Goal: Task Accomplishment & Management: Complete application form

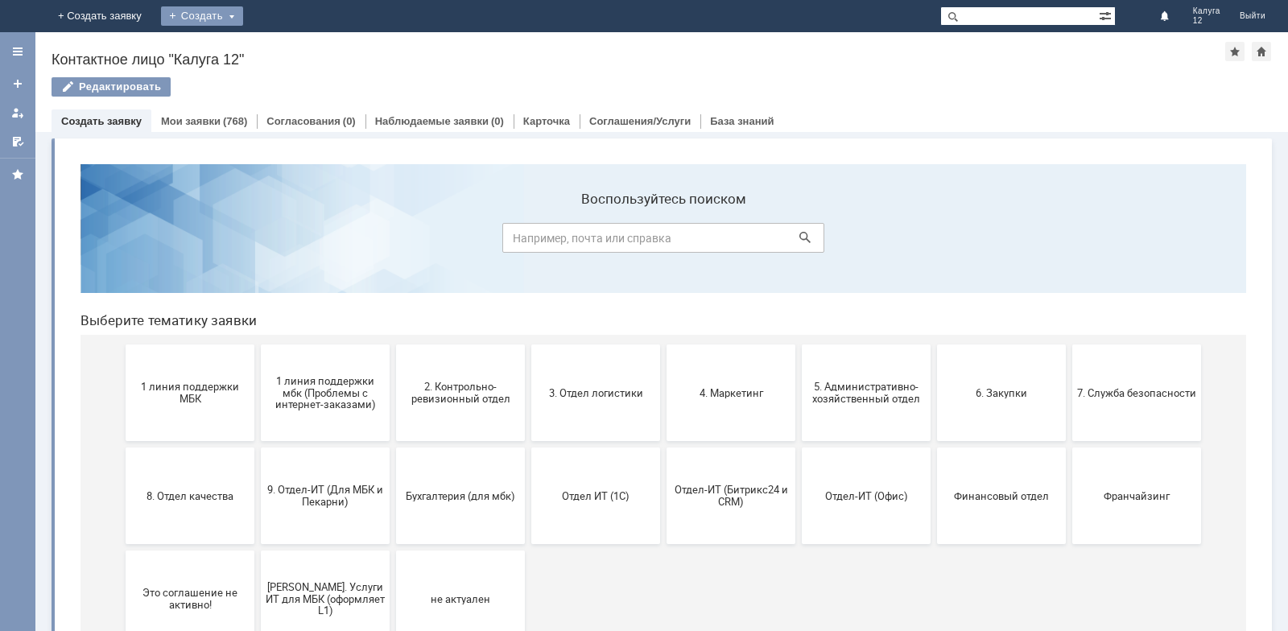
click at [243, 18] on div "Создать" at bounding box center [202, 15] width 82 height 19
click at [287, 44] on link "Заявка" at bounding box center [225, 48] width 122 height 19
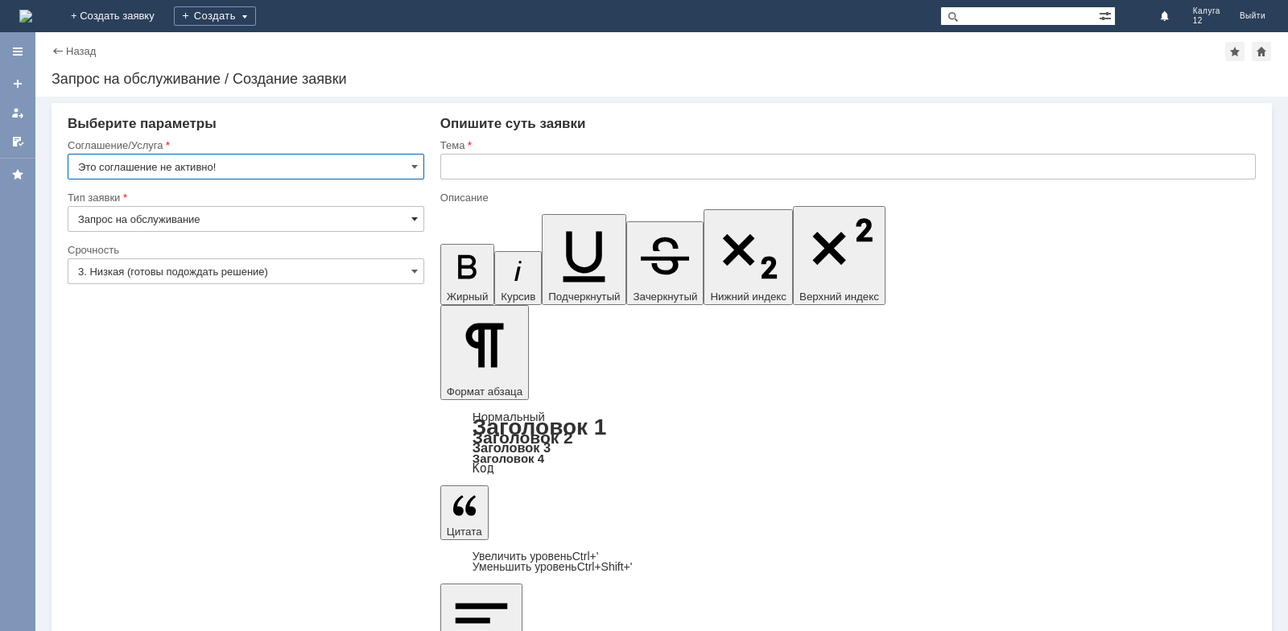
click at [413, 214] on span at bounding box center [414, 219] width 6 height 13
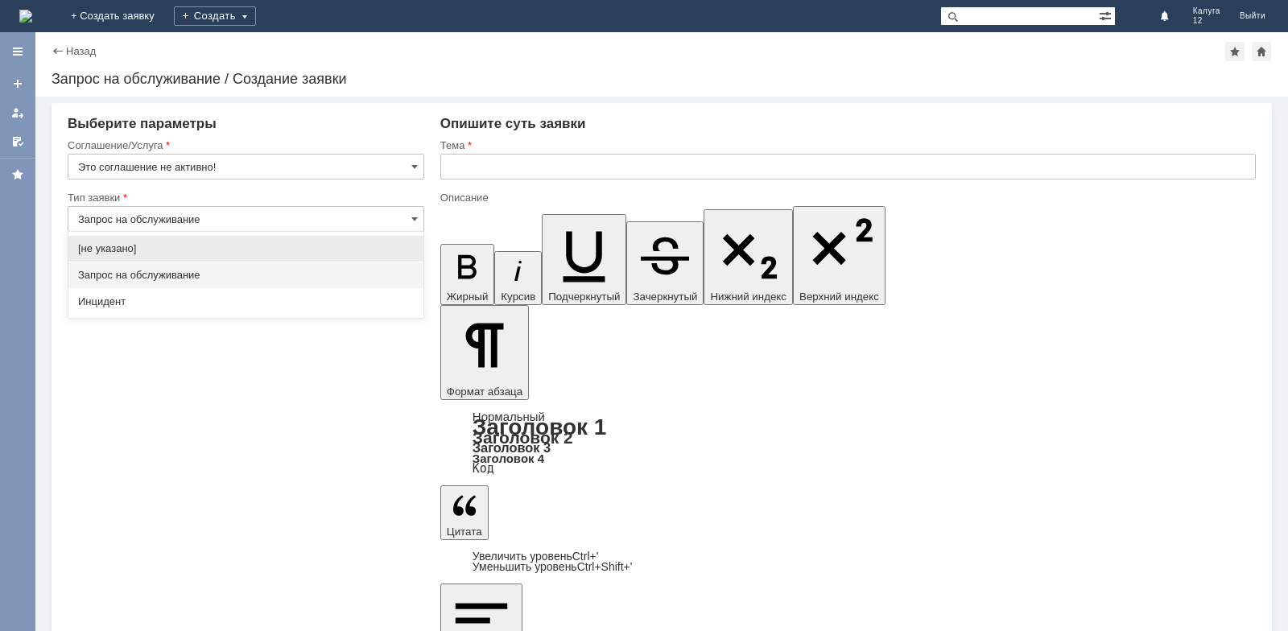
click at [196, 275] on span "Запрос на обслуживание" at bounding box center [246, 275] width 336 height 13
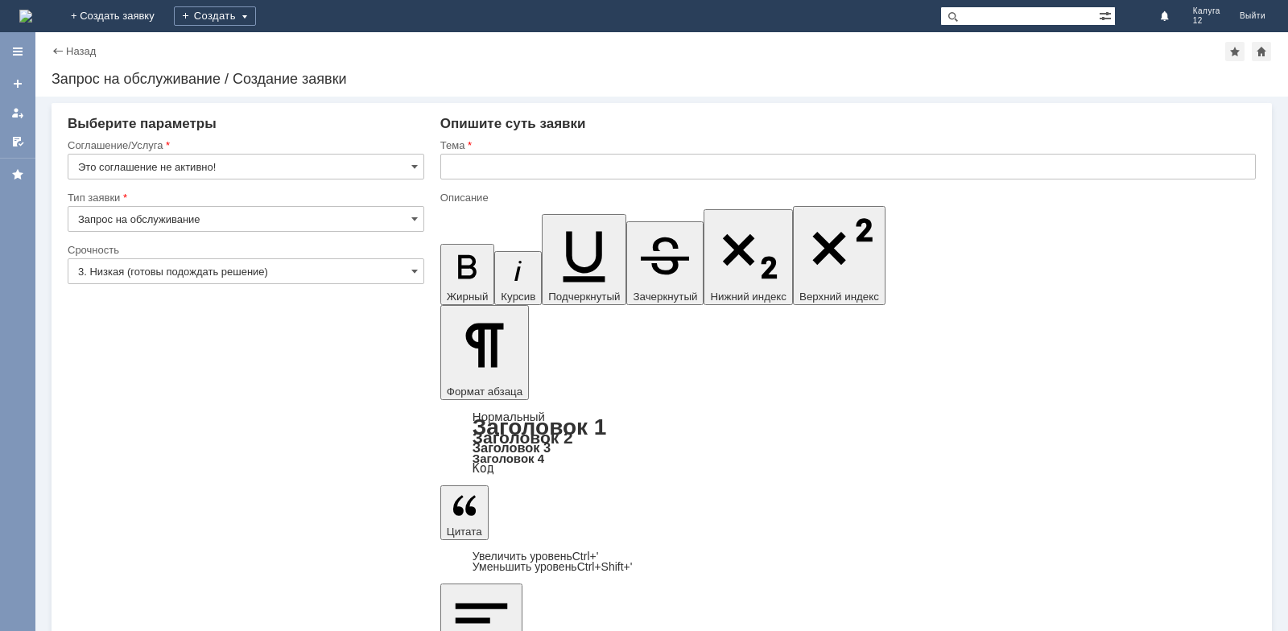
type input "Запрос на обслуживание"
click at [411, 162] on span at bounding box center [414, 166] width 6 height 13
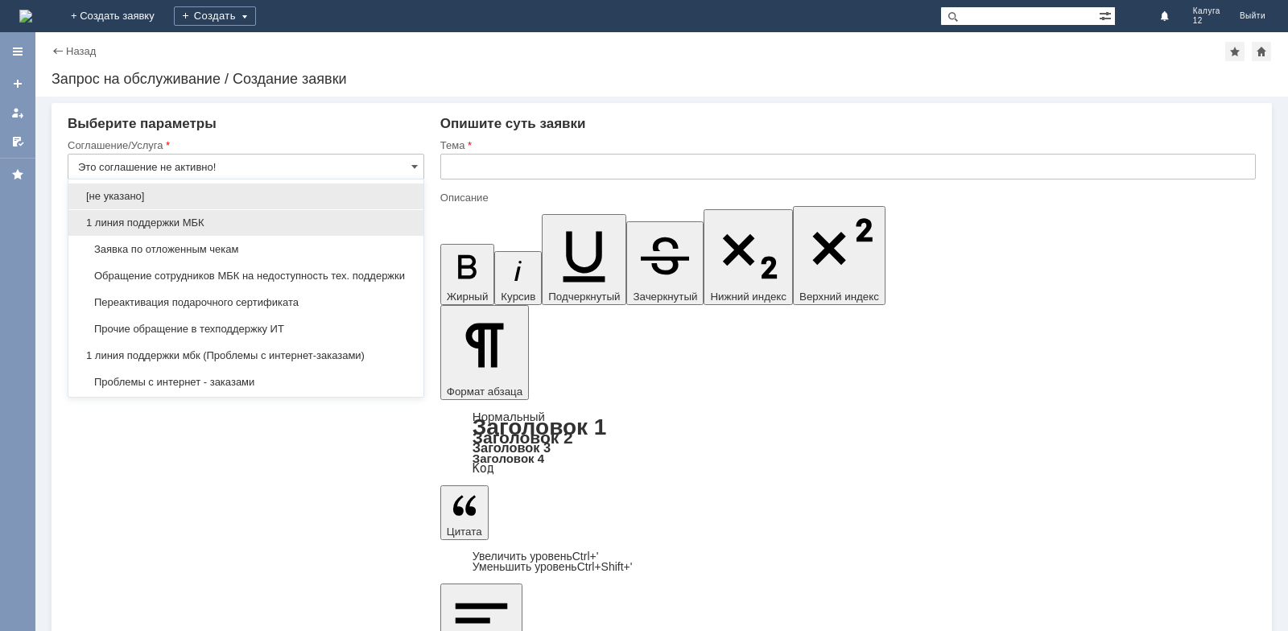
click at [285, 233] on div "1 линия поддержки МБК" at bounding box center [245, 223] width 355 height 26
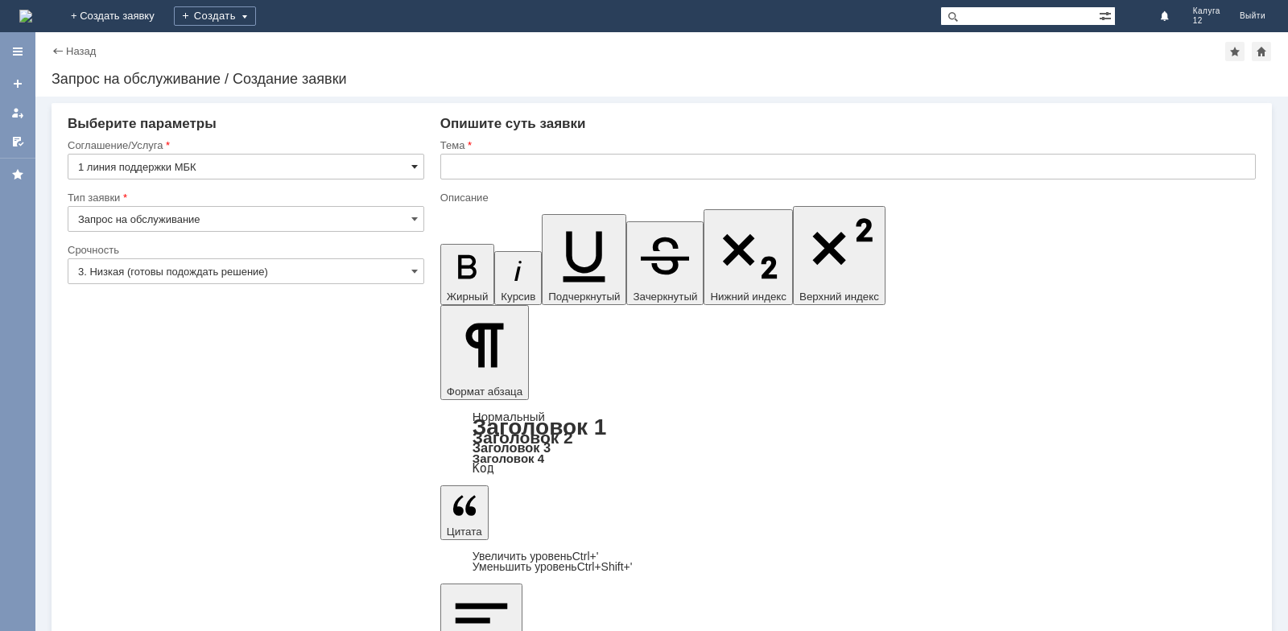
click at [415, 167] on span at bounding box center [414, 166] width 6 height 13
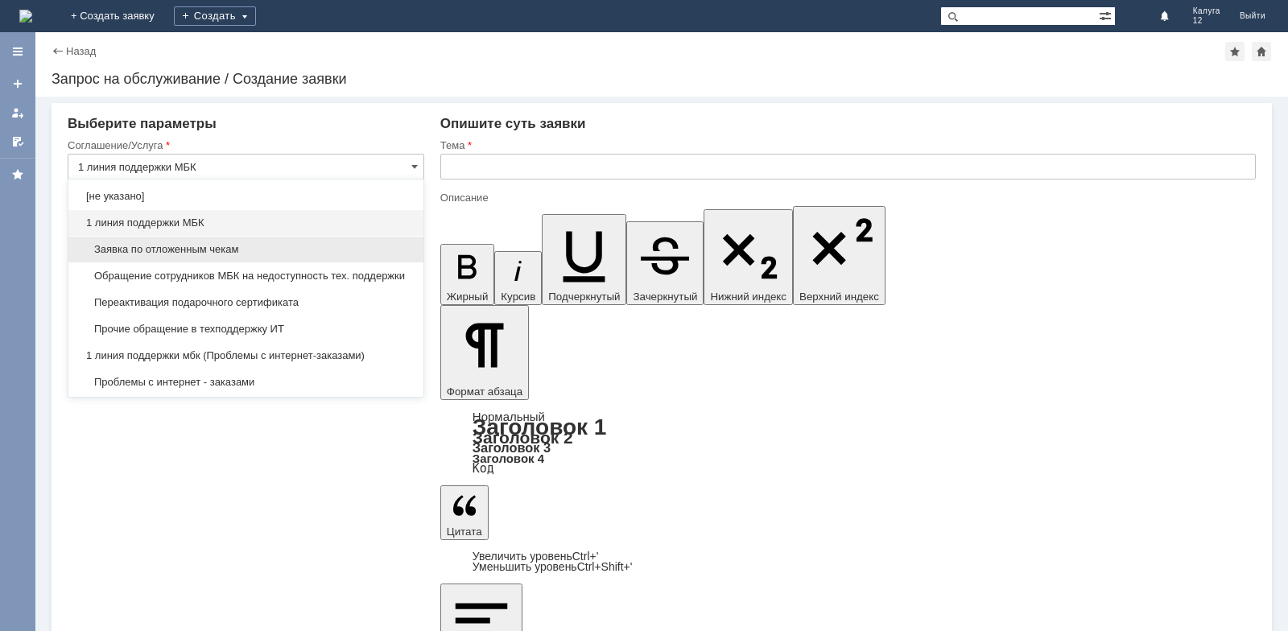
click at [238, 248] on span "Заявка по отложенным чекам" at bounding box center [246, 249] width 336 height 13
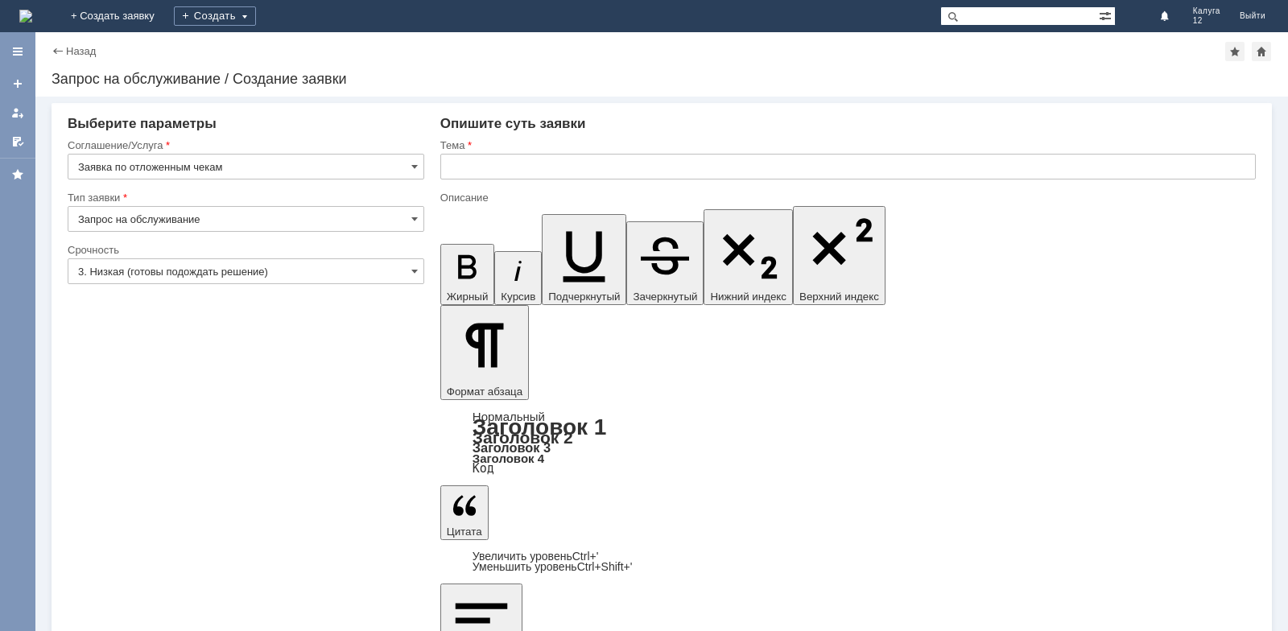
type input "Заявка по отложенным чекам"
click at [527, 167] on input "text" at bounding box center [848, 167] width 816 height 26
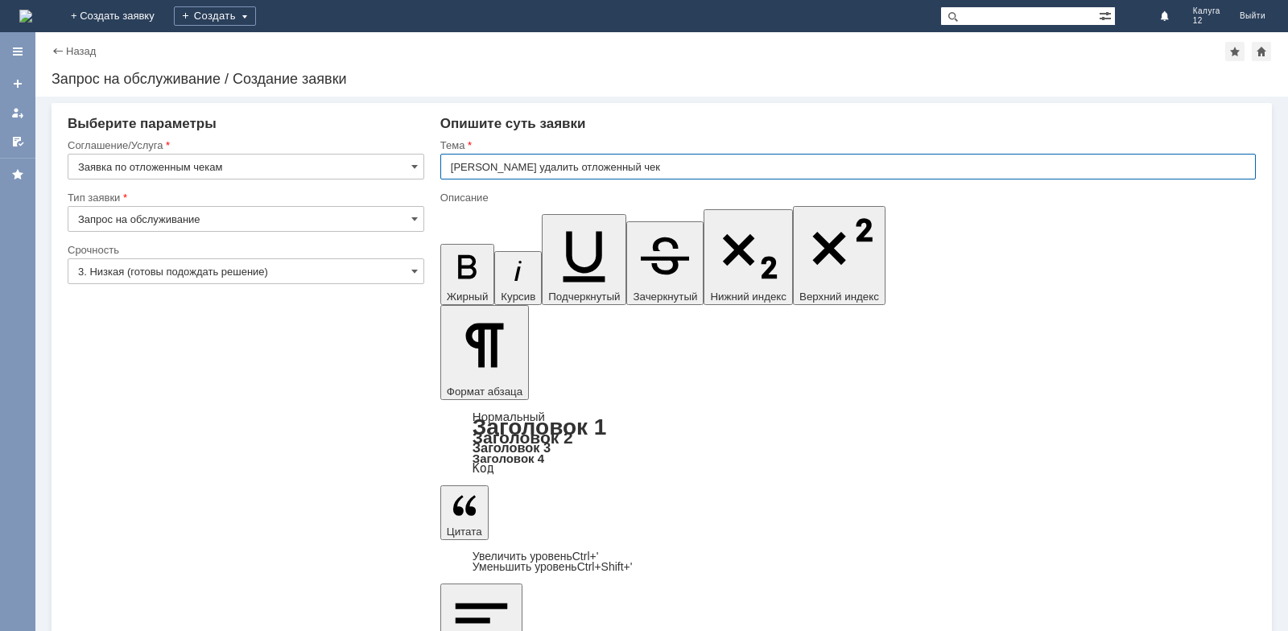
type input "[PERSON_NAME] удалить отложенный чек"
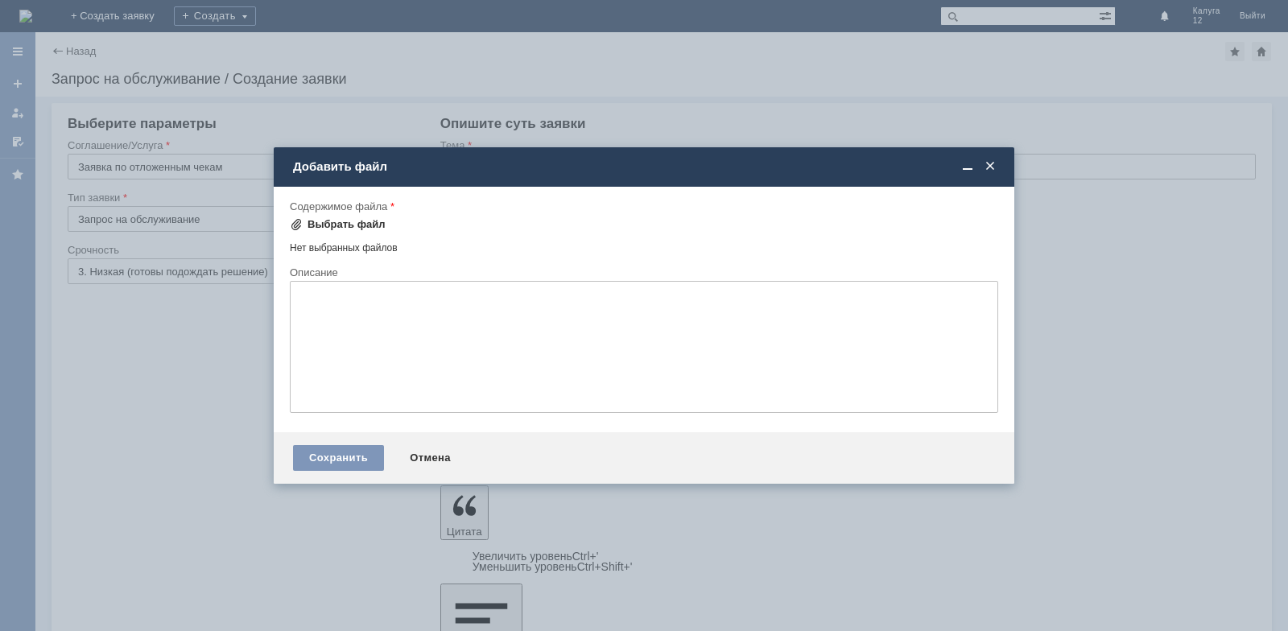
click at [348, 230] on div "Выбрать файл" at bounding box center [347, 224] width 78 height 13
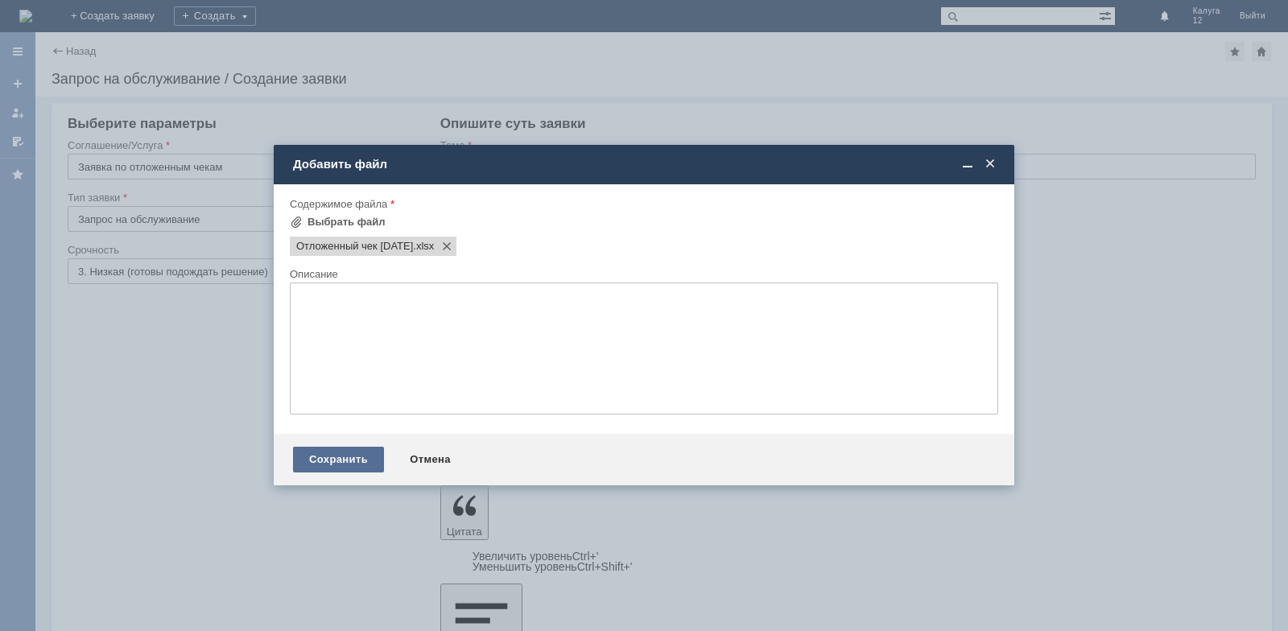
click at [327, 460] on div "Сохранить" at bounding box center [338, 460] width 91 height 26
